Goal: Contribute content: Contribute content

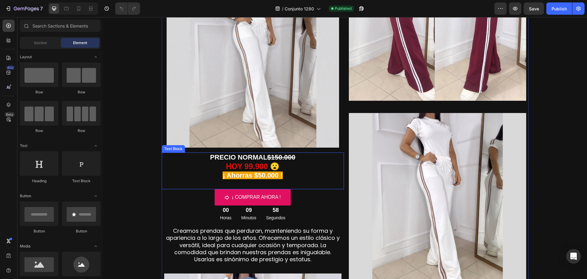
scroll to position [61, 0]
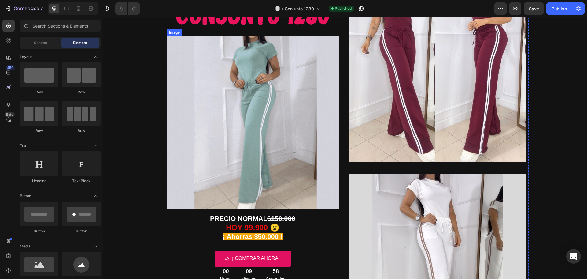
click at [247, 135] on img at bounding box center [253, 122] width 173 height 173
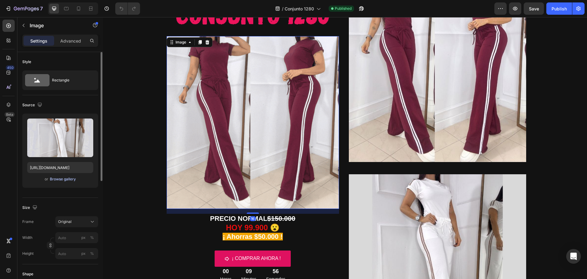
click at [65, 178] on div "Browse gallery" at bounding box center [63, 179] width 26 height 6
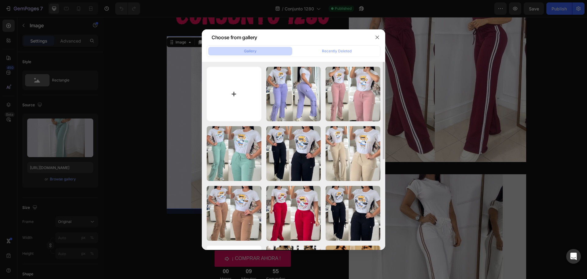
click at [232, 96] on input "file" at bounding box center [234, 94] width 55 height 55
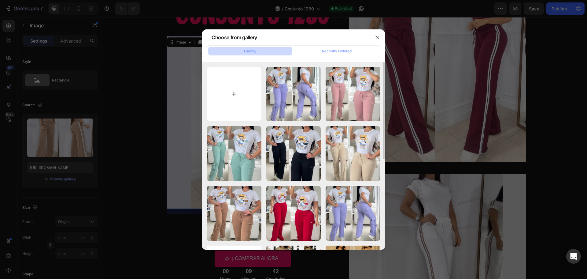
type input "C:\fakepath\gif 2.gif"
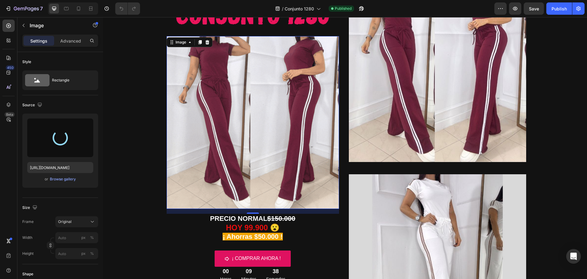
type input "[URL][DOMAIN_NAME]"
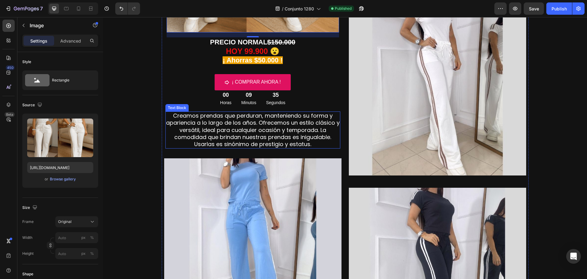
scroll to position [306, 0]
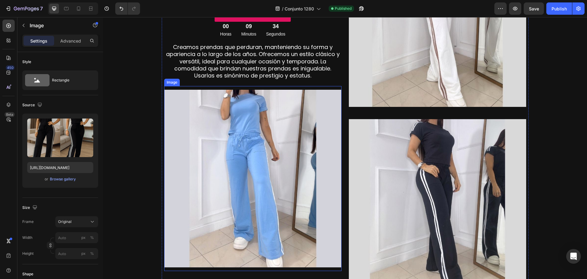
click at [291, 179] on img at bounding box center [252, 178] width 177 height 177
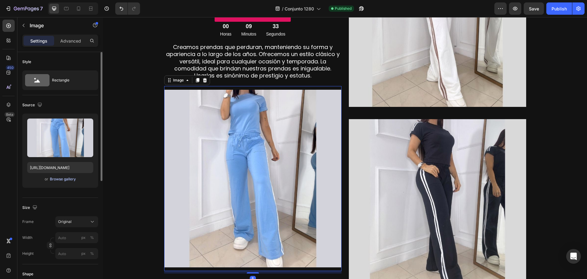
click at [69, 180] on div "Browse gallery" at bounding box center [63, 179] width 26 height 6
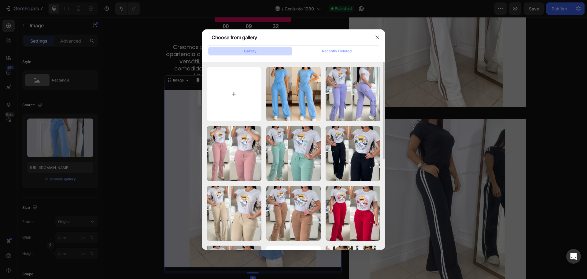
click at [237, 98] on input "file" at bounding box center [234, 94] width 55 height 55
type input "C:\fakepath\1.jpg"
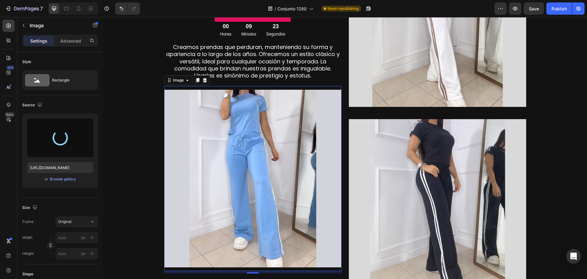
type input "[URL][DOMAIN_NAME]"
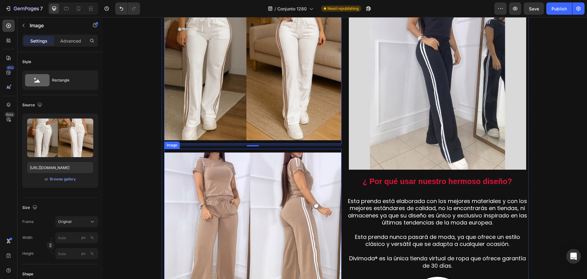
scroll to position [489, 0]
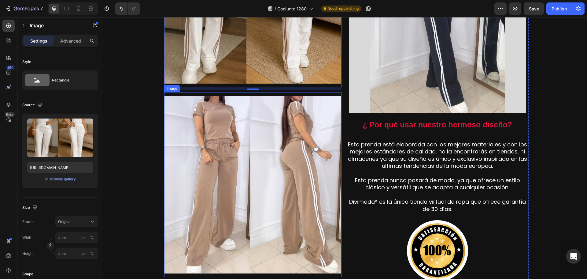
click at [250, 174] on img at bounding box center [252, 184] width 177 height 177
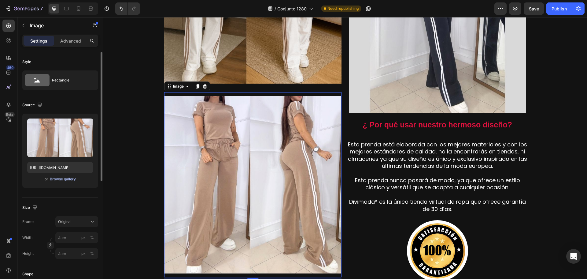
click at [70, 179] on div "Browse gallery" at bounding box center [63, 179] width 26 height 6
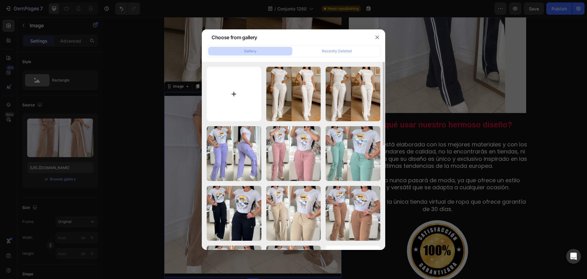
click at [238, 96] on input "file" at bounding box center [234, 94] width 55 height 55
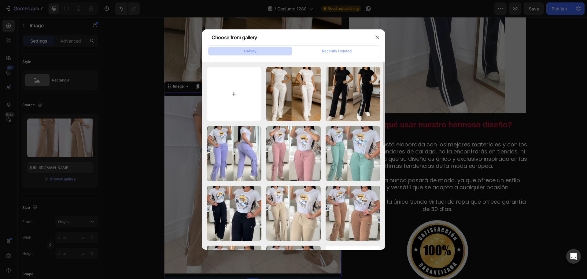
type input "C:\fakepath\2.jpg"
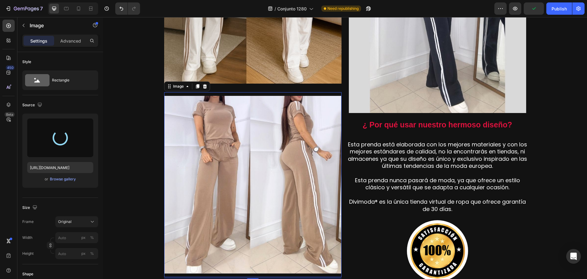
type input "[URL][DOMAIN_NAME]"
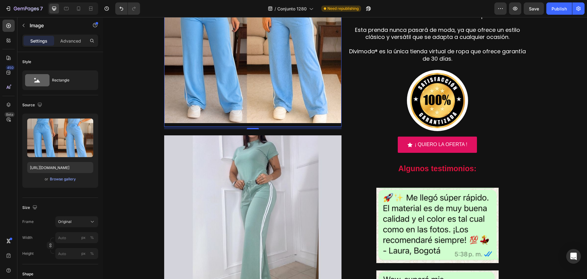
scroll to position [673, 0]
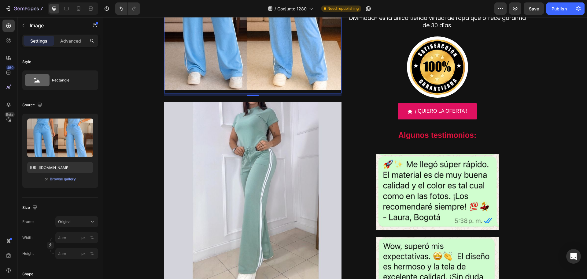
click at [280, 203] on img at bounding box center [252, 190] width 177 height 177
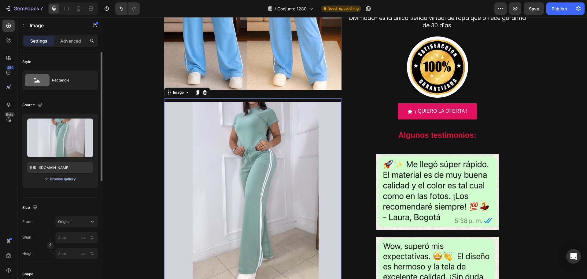
click at [61, 180] on div "Browse gallery" at bounding box center [63, 179] width 26 height 6
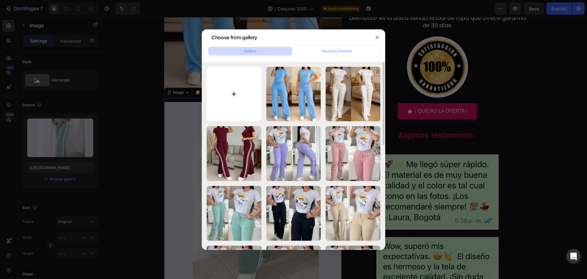
click at [224, 87] on input "file" at bounding box center [234, 94] width 55 height 55
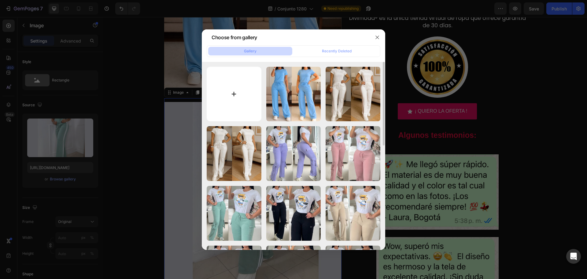
type input "C:\fakepath\3.jpg"
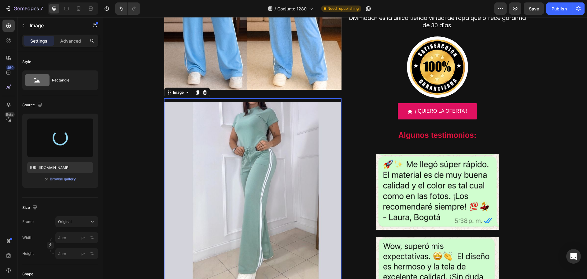
type input "[URL][DOMAIN_NAME]"
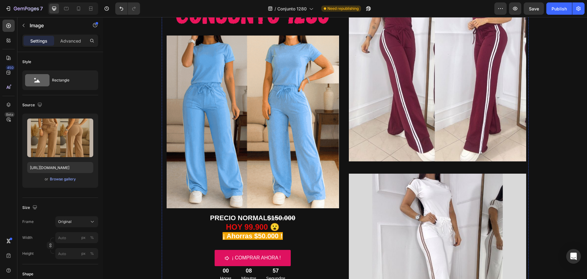
scroll to position [0, 0]
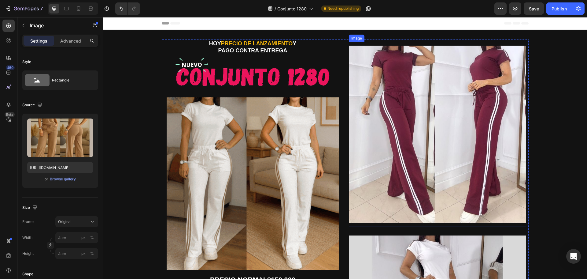
click at [409, 131] on img at bounding box center [437, 134] width 177 height 177
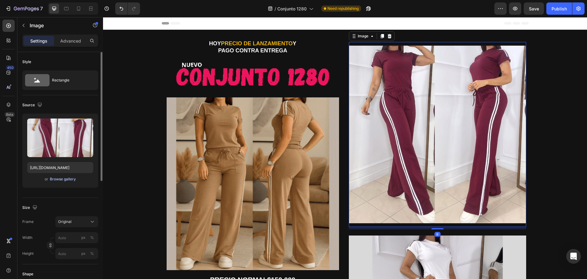
click at [66, 179] on div "Browse gallery" at bounding box center [63, 179] width 26 height 6
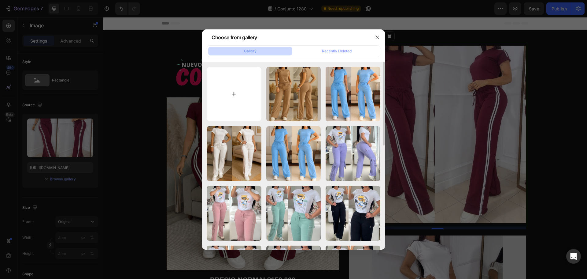
click at [236, 92] on input "file" at bounding box center [234, 94] width 55 height 55
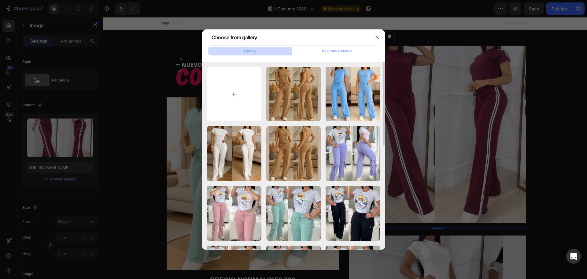
type input "C:\fakepath\4.jpg"
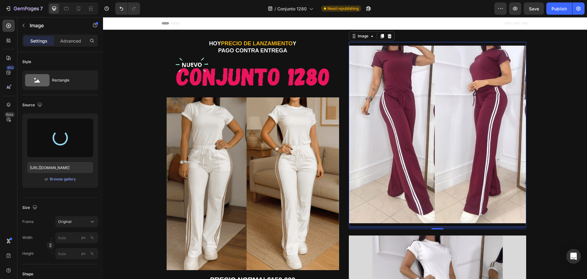
type input "[URL][DOMAIN_NAME]"
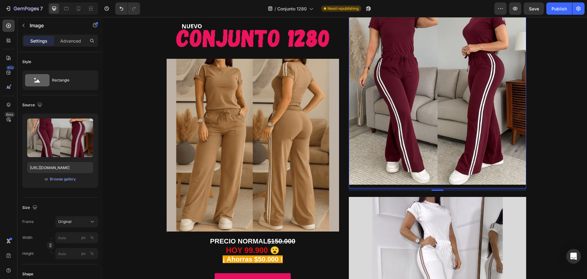
scroll to position [92, 0]
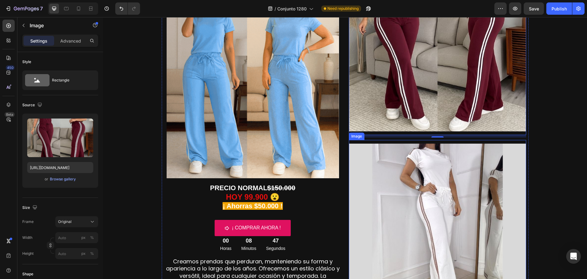
click at [404, 182] on img at bounding box center [437, 231] width 177 height 177
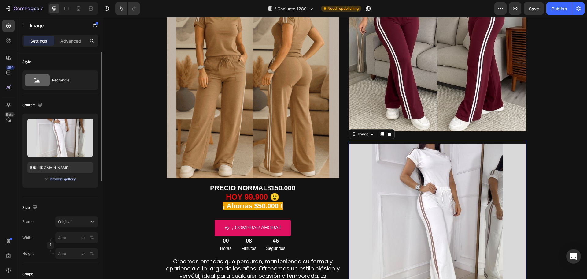
click at [67, 180] on div "Browse gallery" at bounding box center [63, 179] width 26 height 6
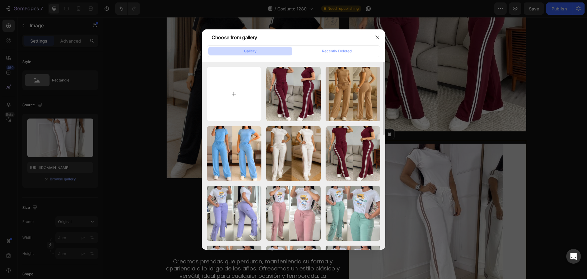
click at [236, 96] on input "file" at bounding box center [234, 94] width 55 height 55
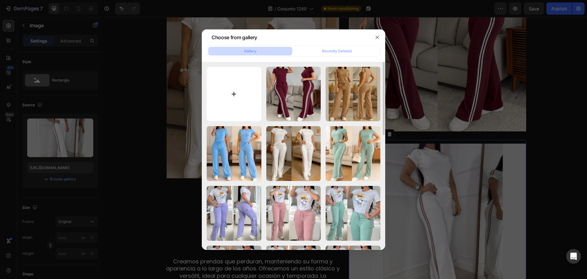
type input "C:\fakepath\5.jpg"
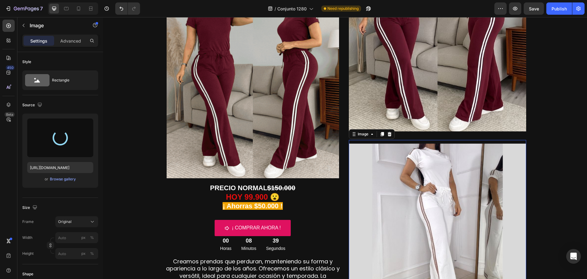
type input "[URL][DOMAIN_NAME]"
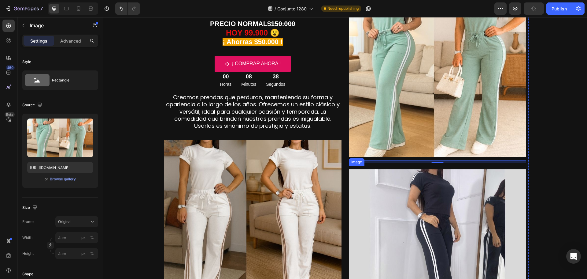
scroll to position [336, 0]
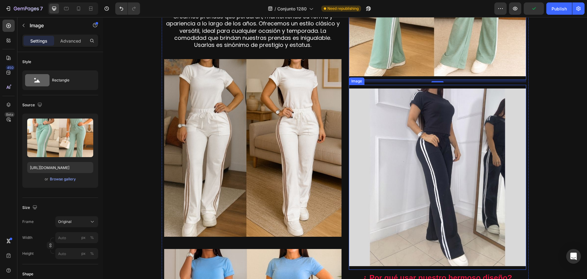
click at [411, 173] on img at bounding box center [437, 176] width 177 height 177
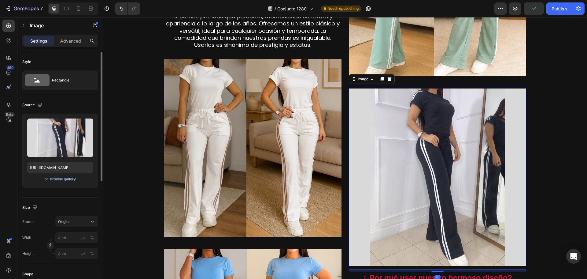
click at [54, 179] on div "Browse gallery" at bounding box center [63, 179] width 26 height 6
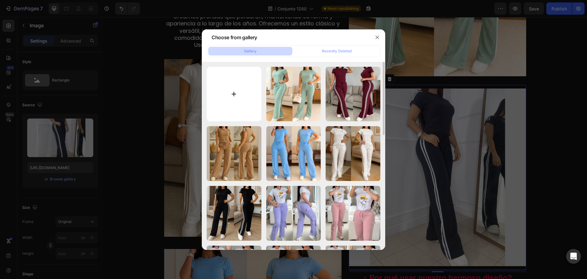
click at [234, 97] on input "file" at bounding box center [234, 94] width 55 height 55
type input "C:\fakepath\6.jpg"
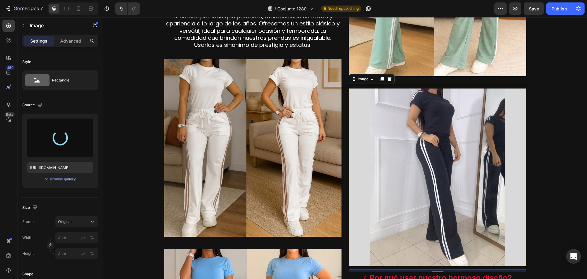
type input "[URL][DOMAIN_NAME]"
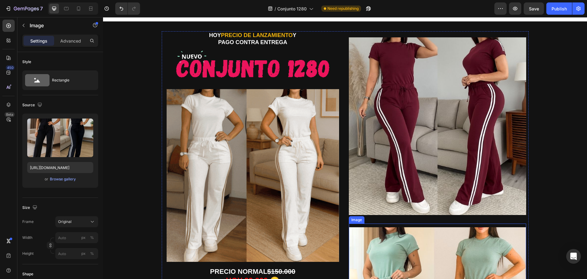
scroll to position [0, 0]
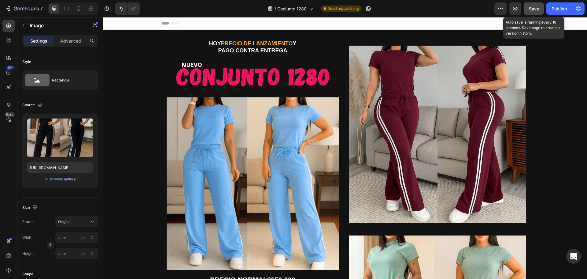
click at [536, 6] on div "Save" at bounding box center [534, 9] width 10 height 6
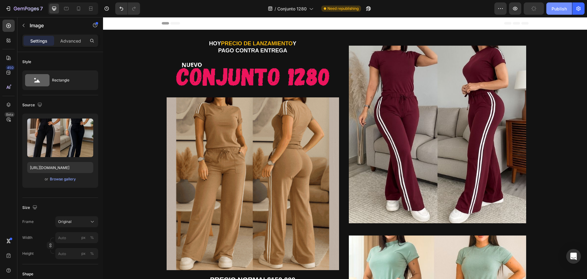
click at [559, 8] on div "Publish" at bounding box center [559, 9] width 15 height 6
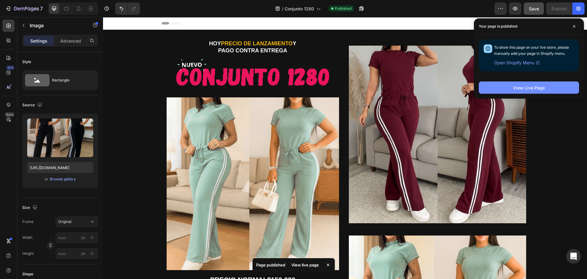
click at [503, 85] on button "View Live Page" at bounding box center [529, 87] width 100 height 12
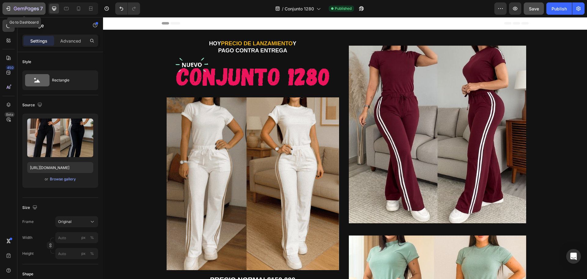
click at [9, 10] on icon "button" at bounding box center [8, 9] width 6 height 6
